Goal: Information Seeking & Learning: Learn about a topic

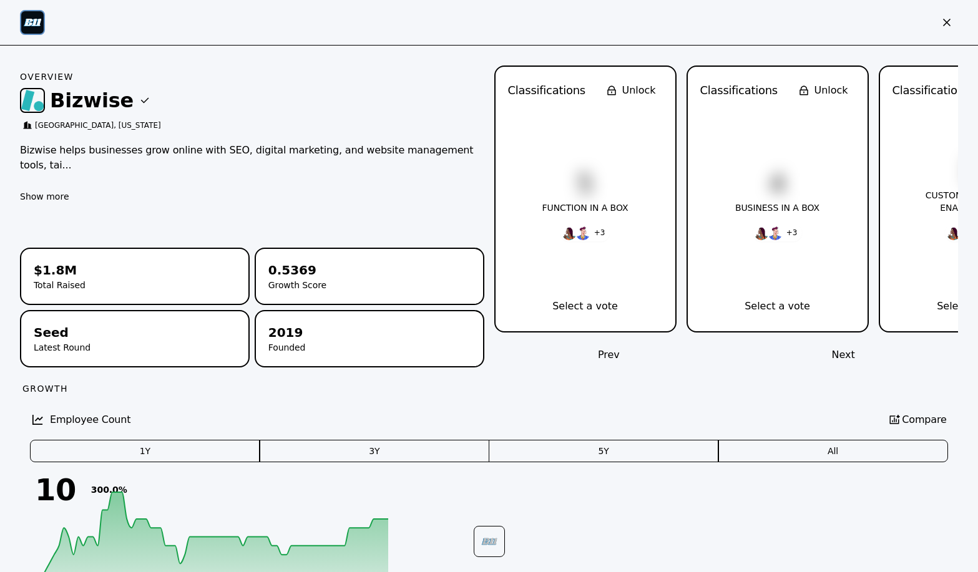
click at [412, 254] on div "You have a business. We're here to bring it online. With Bizwise, you get the b…" at bounding box center [283, 224] width 345 height 252
click at [583, 27] on link "Pricing" at bounding box center [591, 24] width 37 height 16
click at [488, 541] on icon at bounding box center [488, 542] width 29 height 29
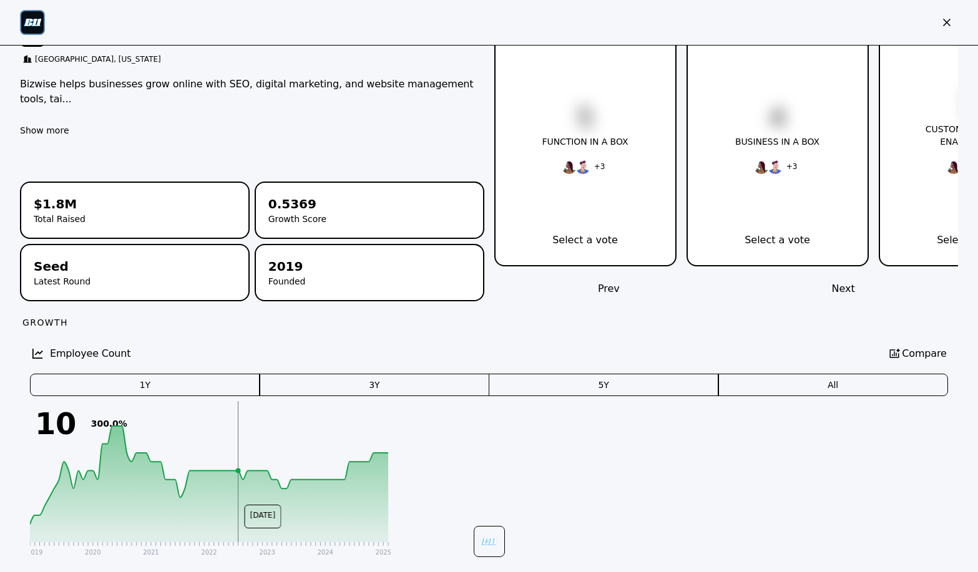
scroll to position [59, 0]
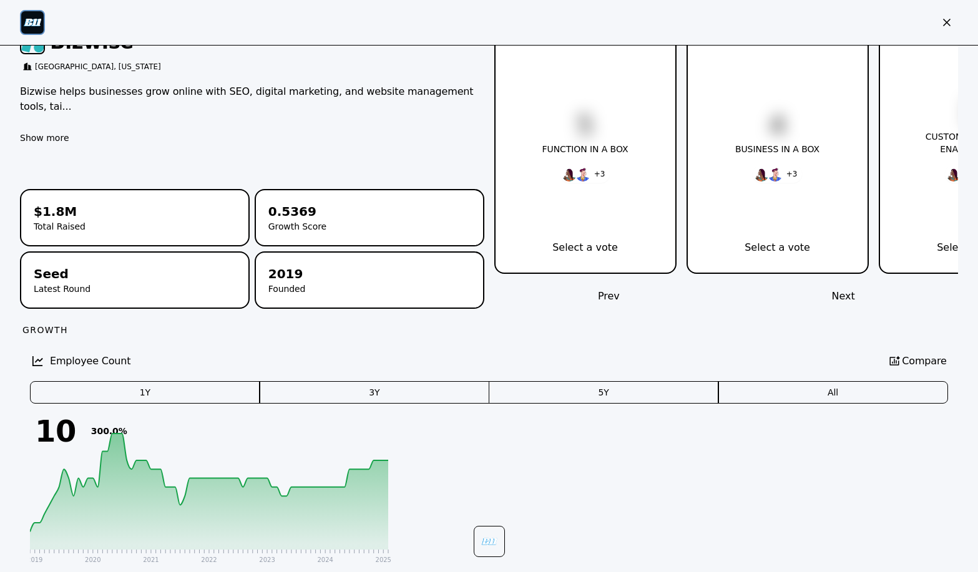
click at [483, 541] on icon at bounding box center [488, 541] width 25 height 25
click at [744, 360] on img at bounding box center [709, 203] width 538 height 406
click at [723, 343] on button "When am I billed?" at bounding box center [489, 336] width 822 height 19
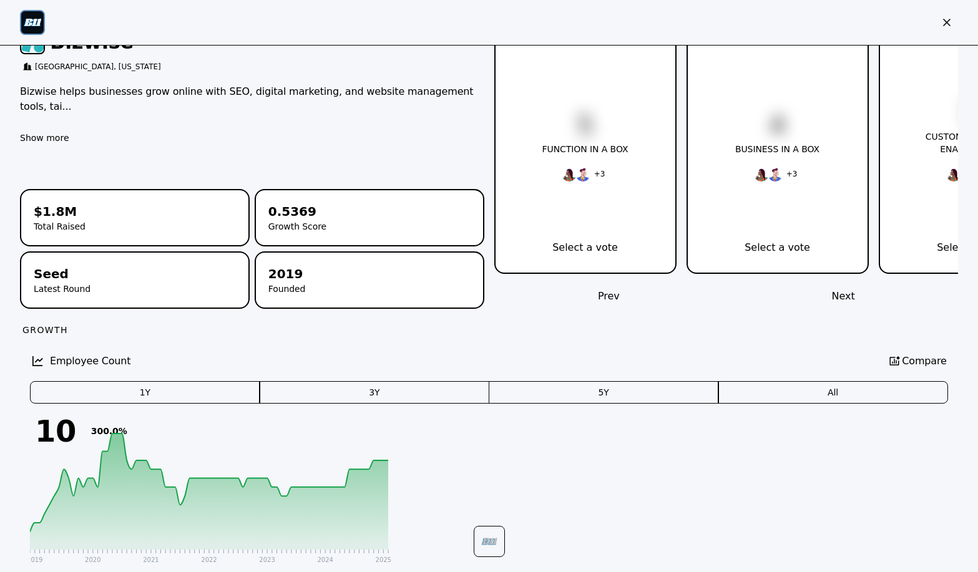
click at [713, 369] on button "What if the size of our company changes?" at bounding box center [489, 375] width 822 height 19
click at [724, 350] on button "Is it easy to switch to Bizwise if I am using other providers?" at bounding box center [489, 359] width 822 height 19
click at [402, 219] on div "Buy Only What Your Business Needs. Pay for only what you need through a plan an…" at bounding box center [259, 202] width 362 height 307
